Goal: Task Accomplishment & Management: Complete application form

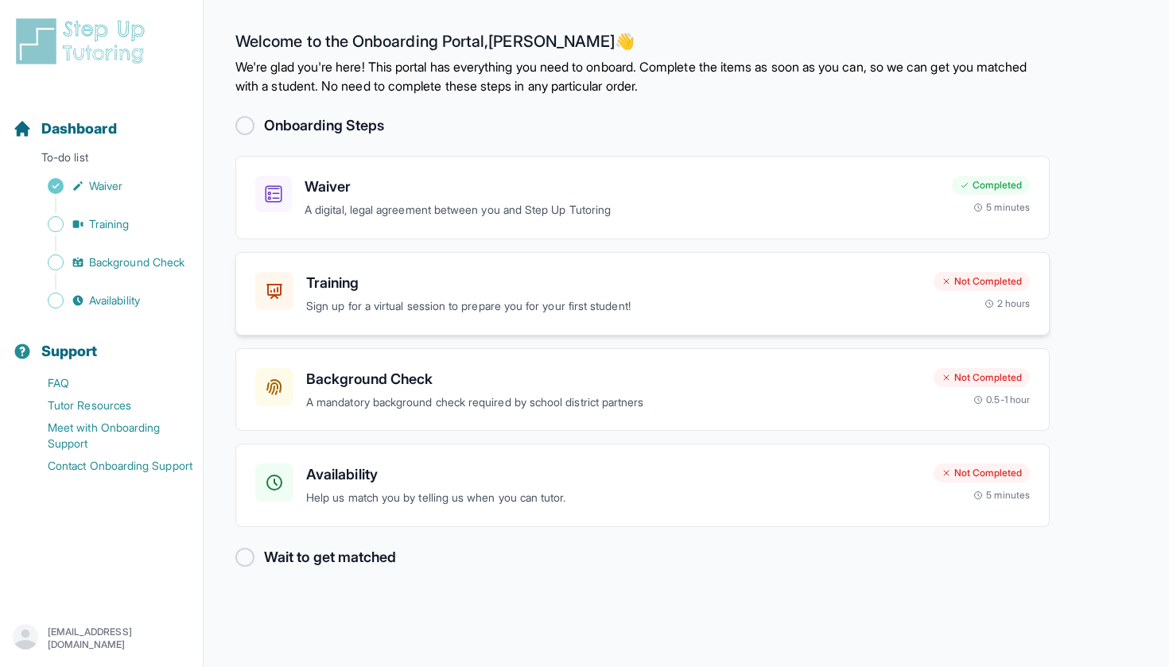
click at [711, 294] on div "Training Sign up for a virtual session to prepare you for your first student!" at bounding box center [613, 294] width 615 height 44
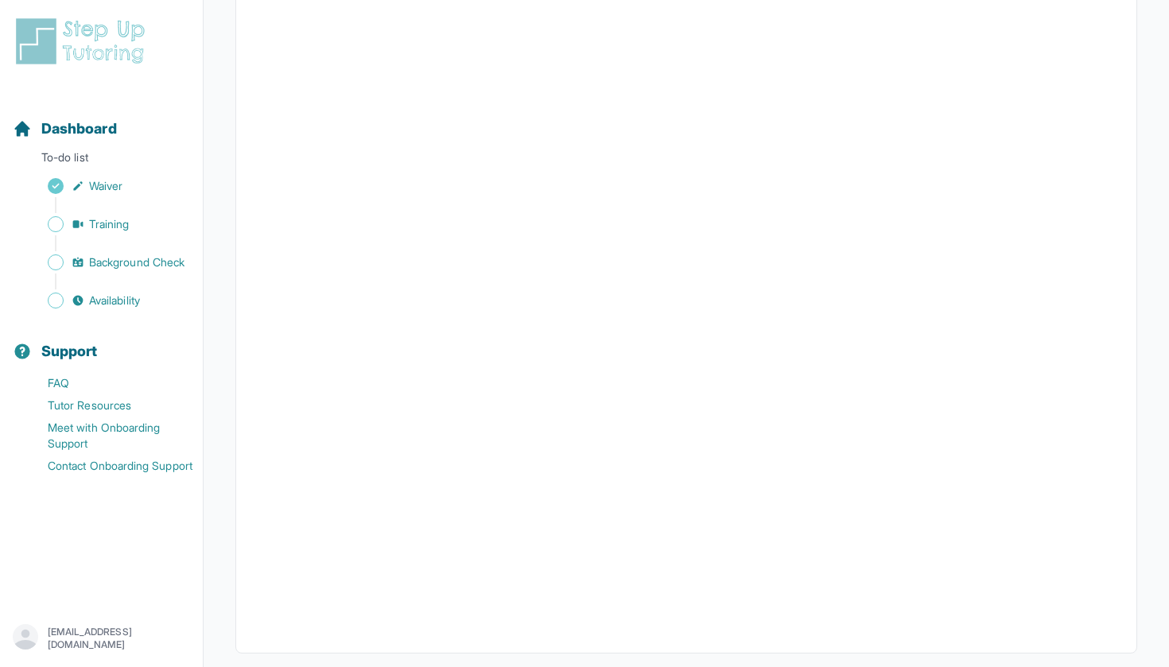
scroll to position [358, 0]
click at [138, 251] on link "Background Check" at bounding box center [108, 262] width 190 height 22
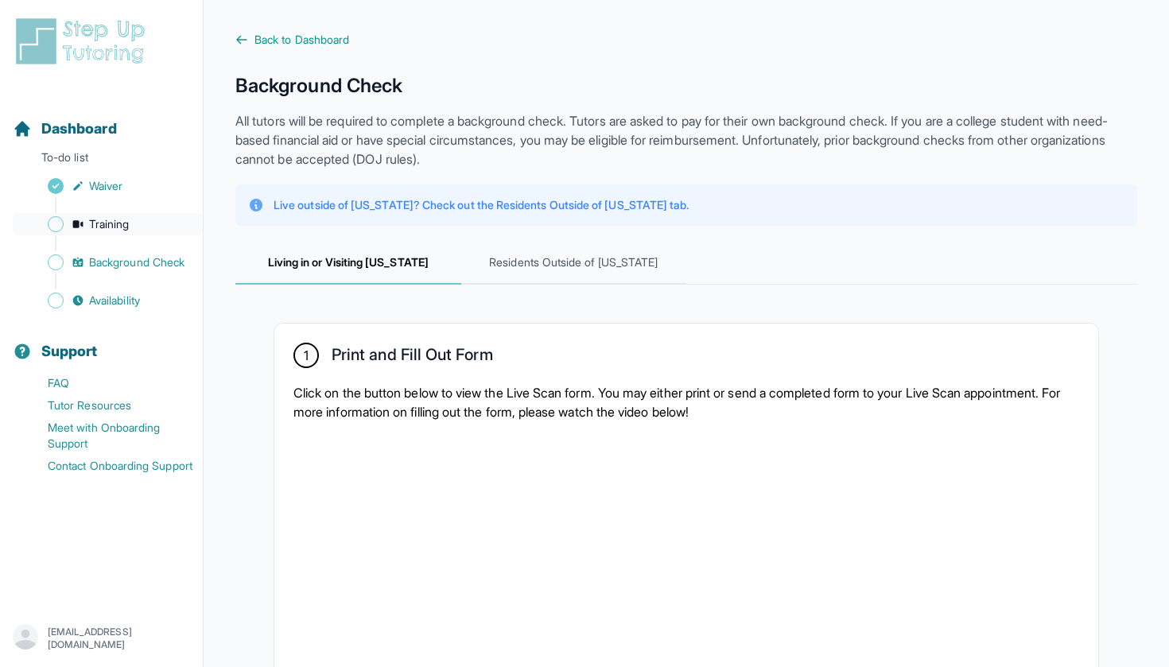
click at [139, 227] on link "Training" at bounding box center [108, 224] width 190 height 22
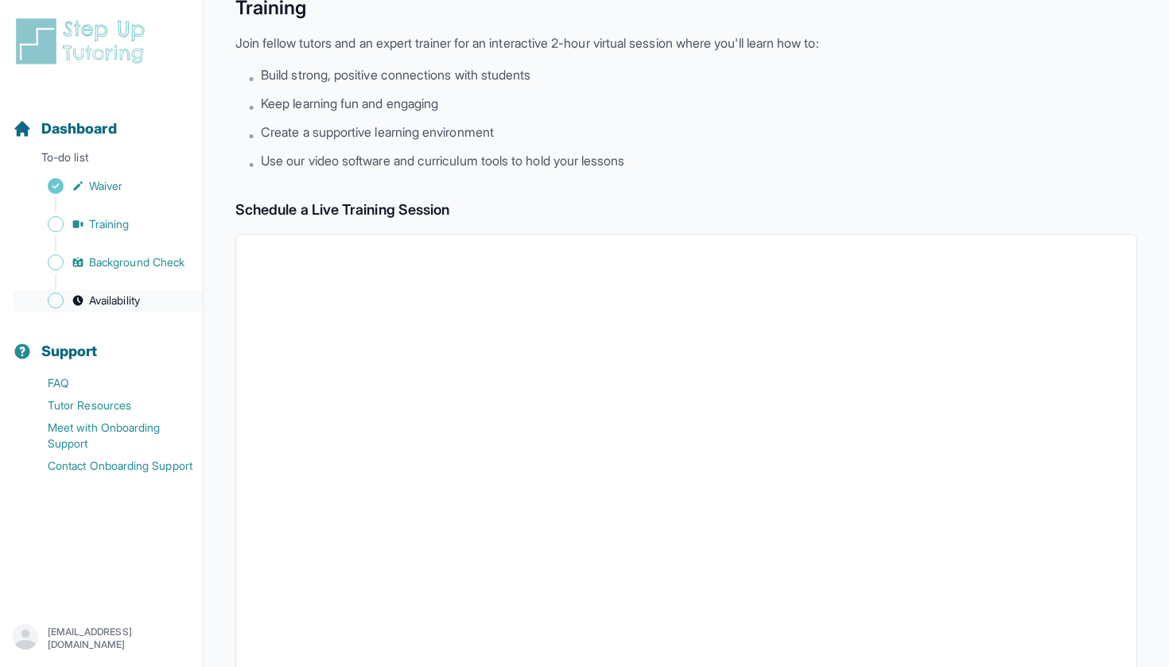
click at [124, 311] on link "Availability" at bounding box center [108, 300] width 190 height 22
